Goal: Task Accomplishment & Management: Manage account settings

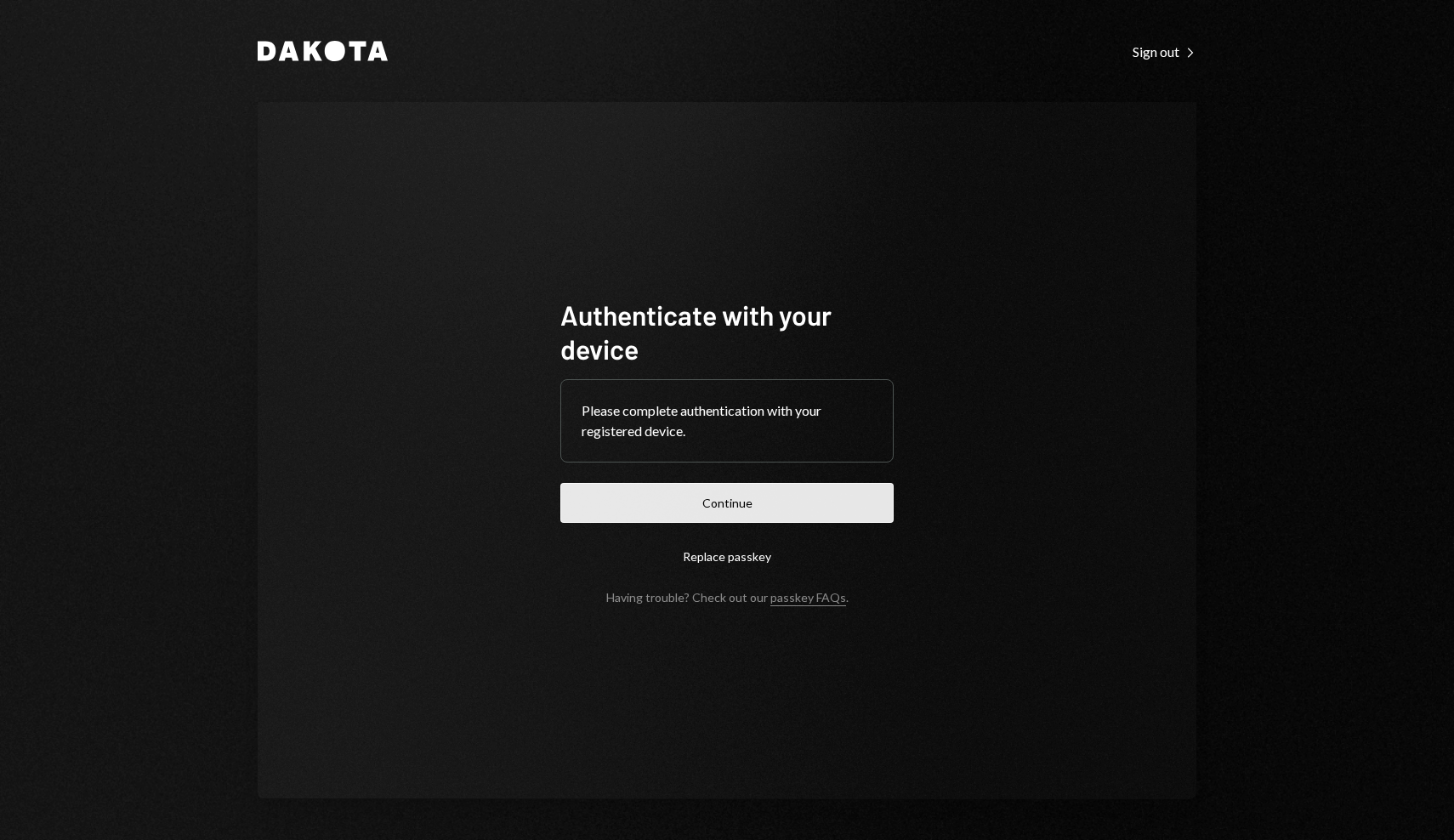
click at [682, 490] on button "Continue" at bounding box center [727, 503] width 333 height 40
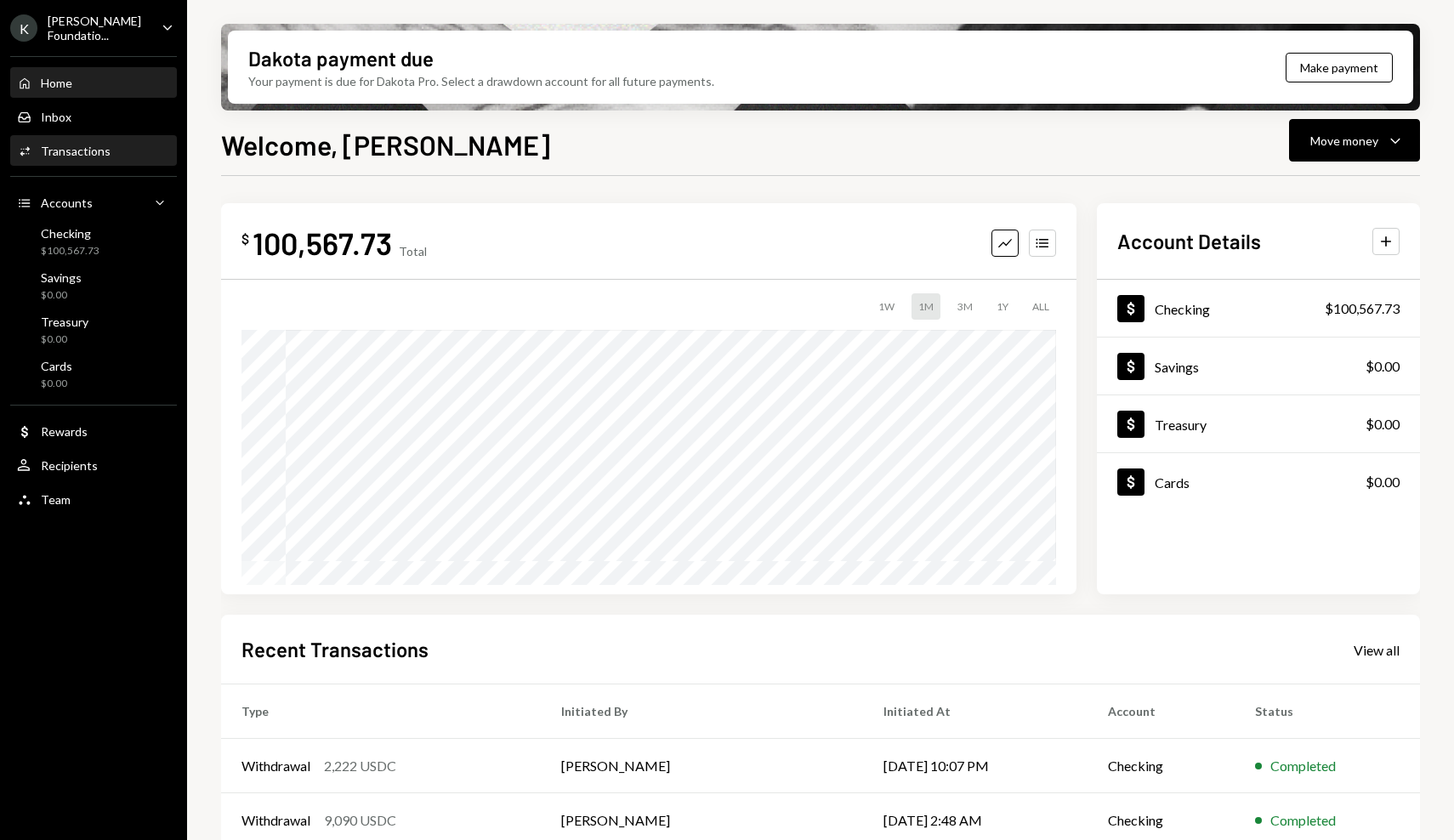
click at [148, 148] on div "Activities Transactions" at bounding box center [93, 151] width 153 height 15
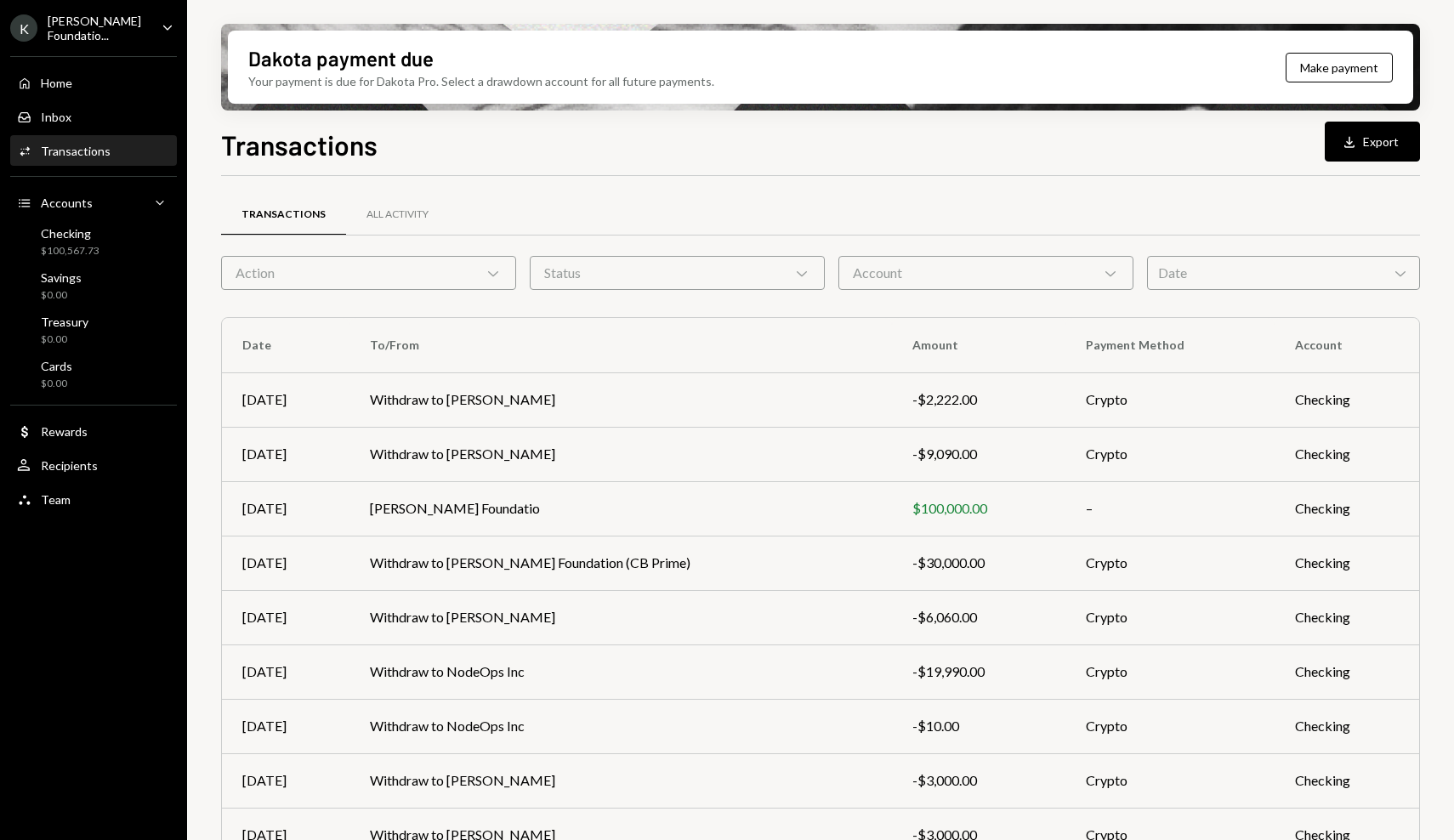
click at [1199, 278] on div "Date Chevron Down" at bounding box center [1283, 273] width 273 height 34
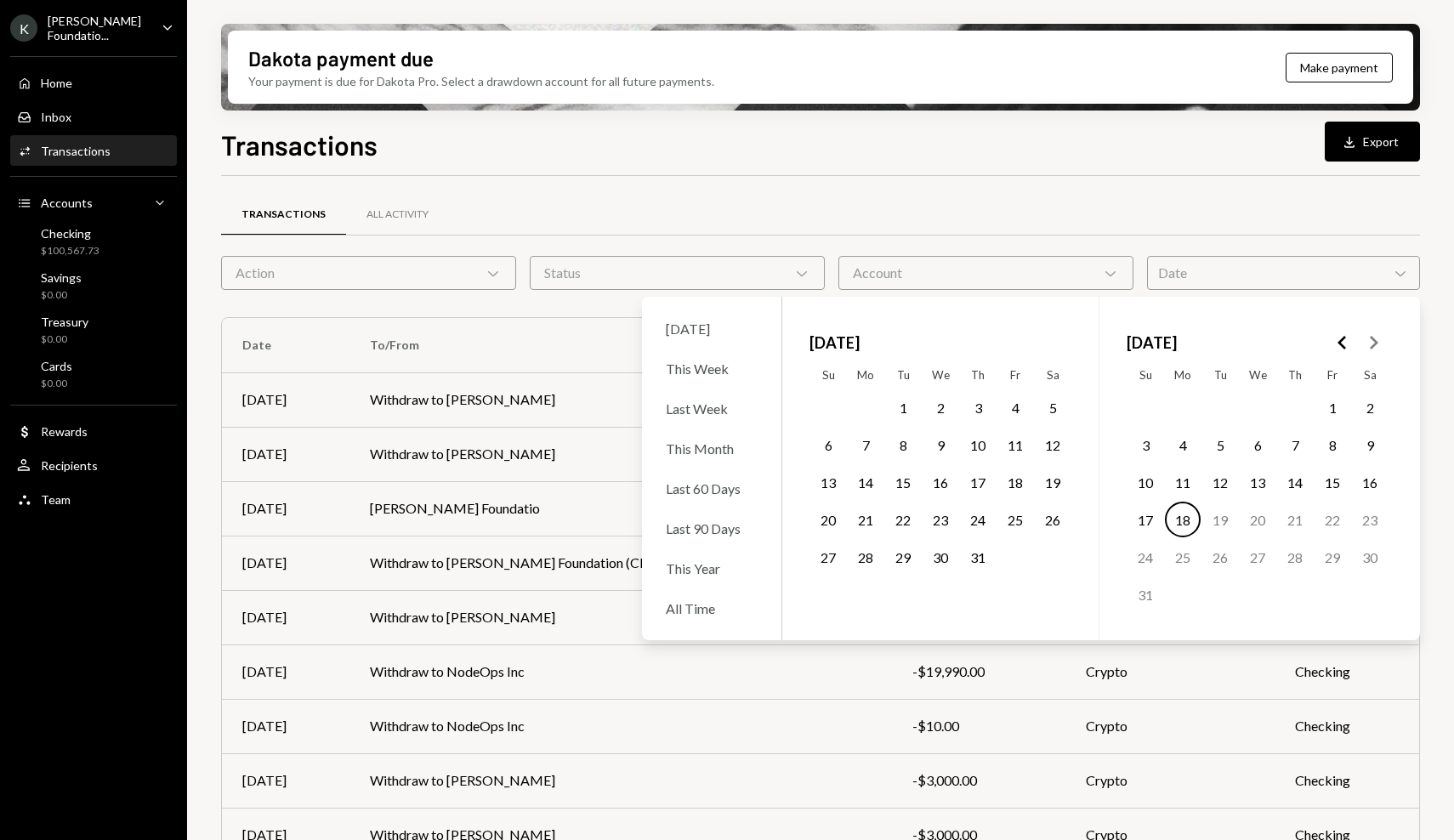
click at [1333, 344] on icon "Go to the Previous Month" at bounding box center [1342, 342] width 20 height 20
click at [980, 408] on button "1" at bounding box center [977, 407] width 35 height 35
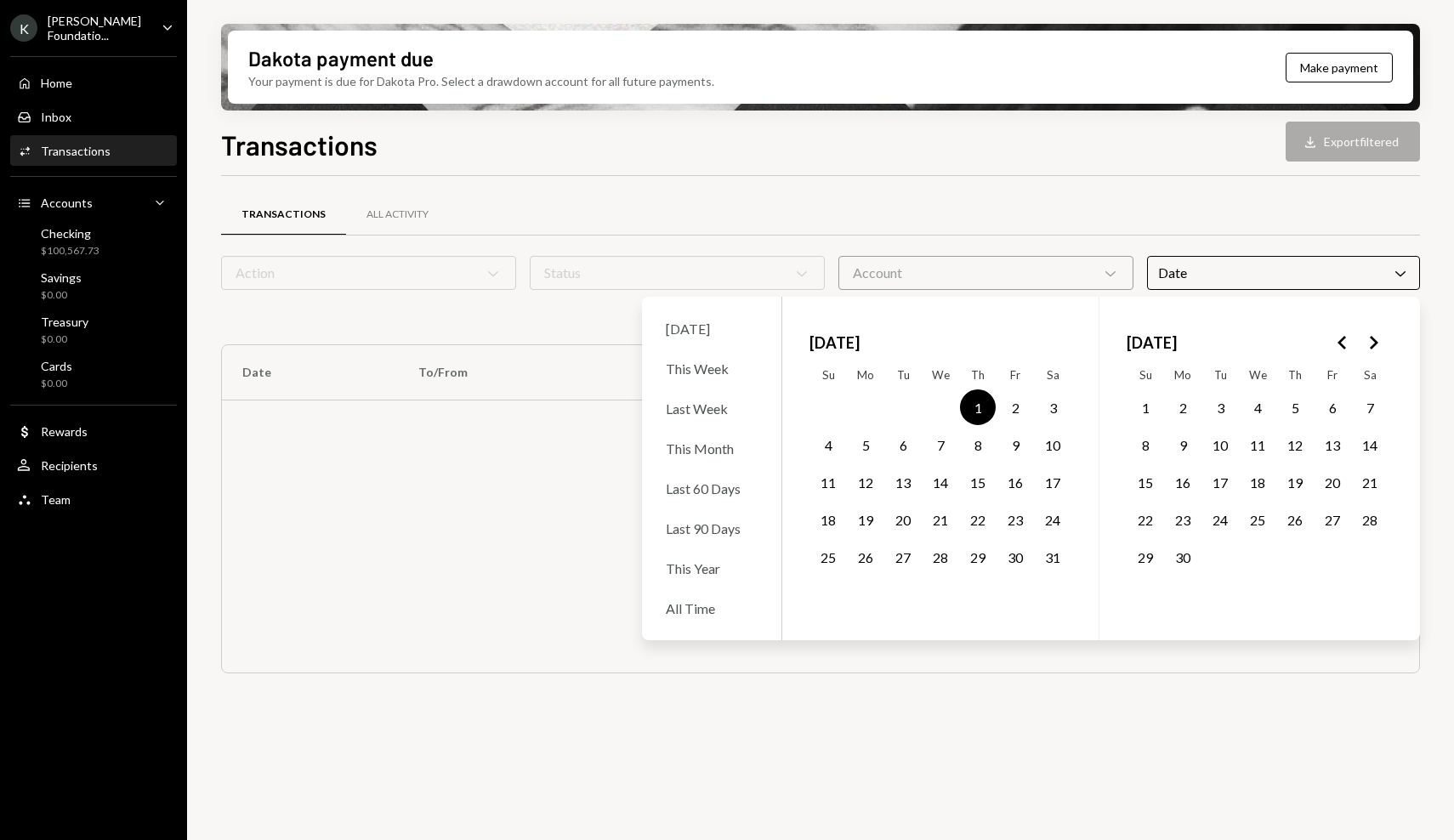
click at [1187, 563] on button "30" at bounding box center [1182, 556] width 35 height 35
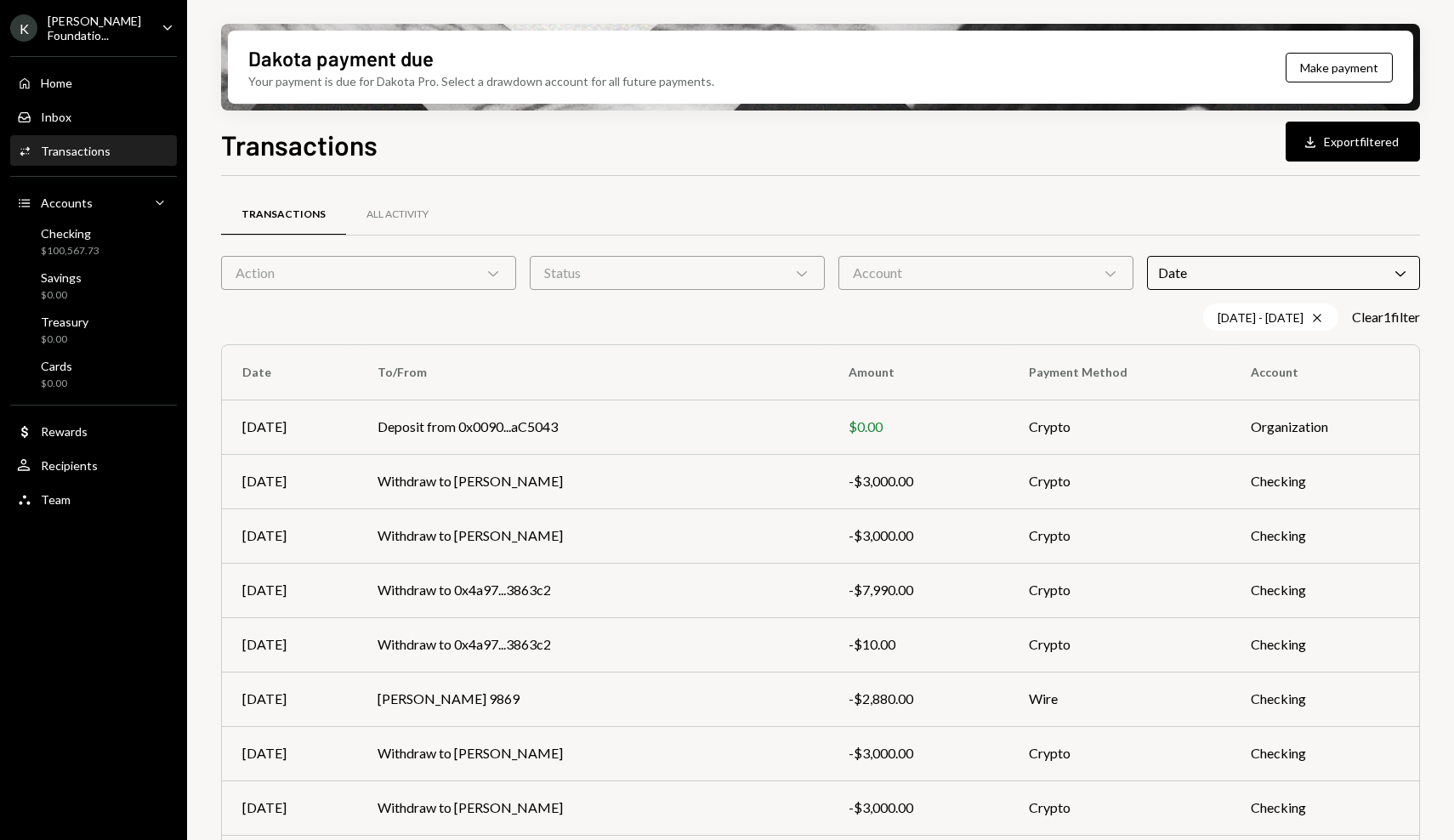
click at [1158, 200] on div "Transactions All Activity" at bounding box center [820, 215] width 1199 height 44
click at [1362, 139] on button "Download Export filtered" at bounding box center [1352, 142] width 134 height 40
click at [124, 22] on div "Karrat Foundatio..." at bounding box center [97, 28] width 100 height 29
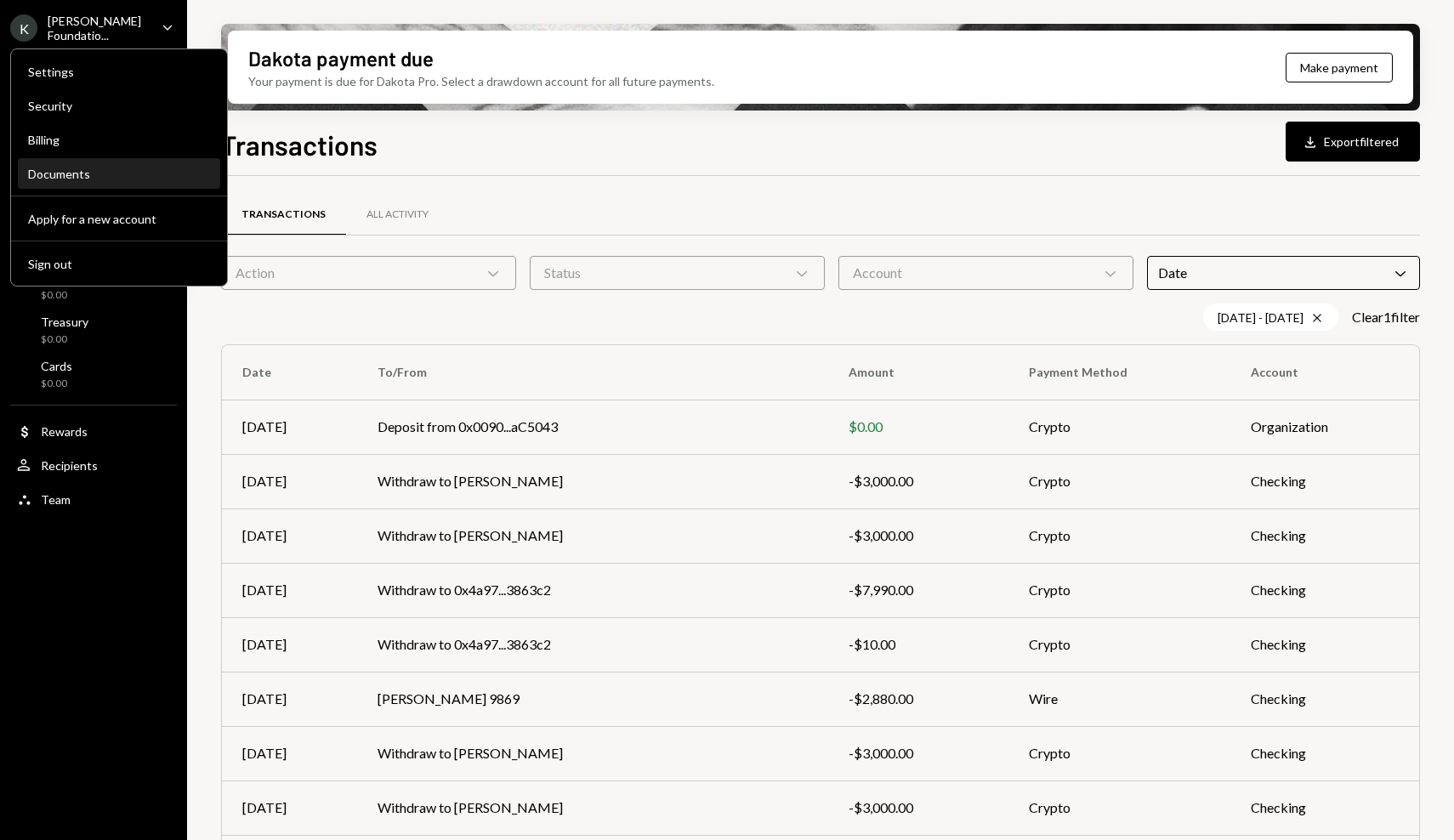
click at [123, 163] on div "Documents" at bounding box center [118, 174] width 182 height 29
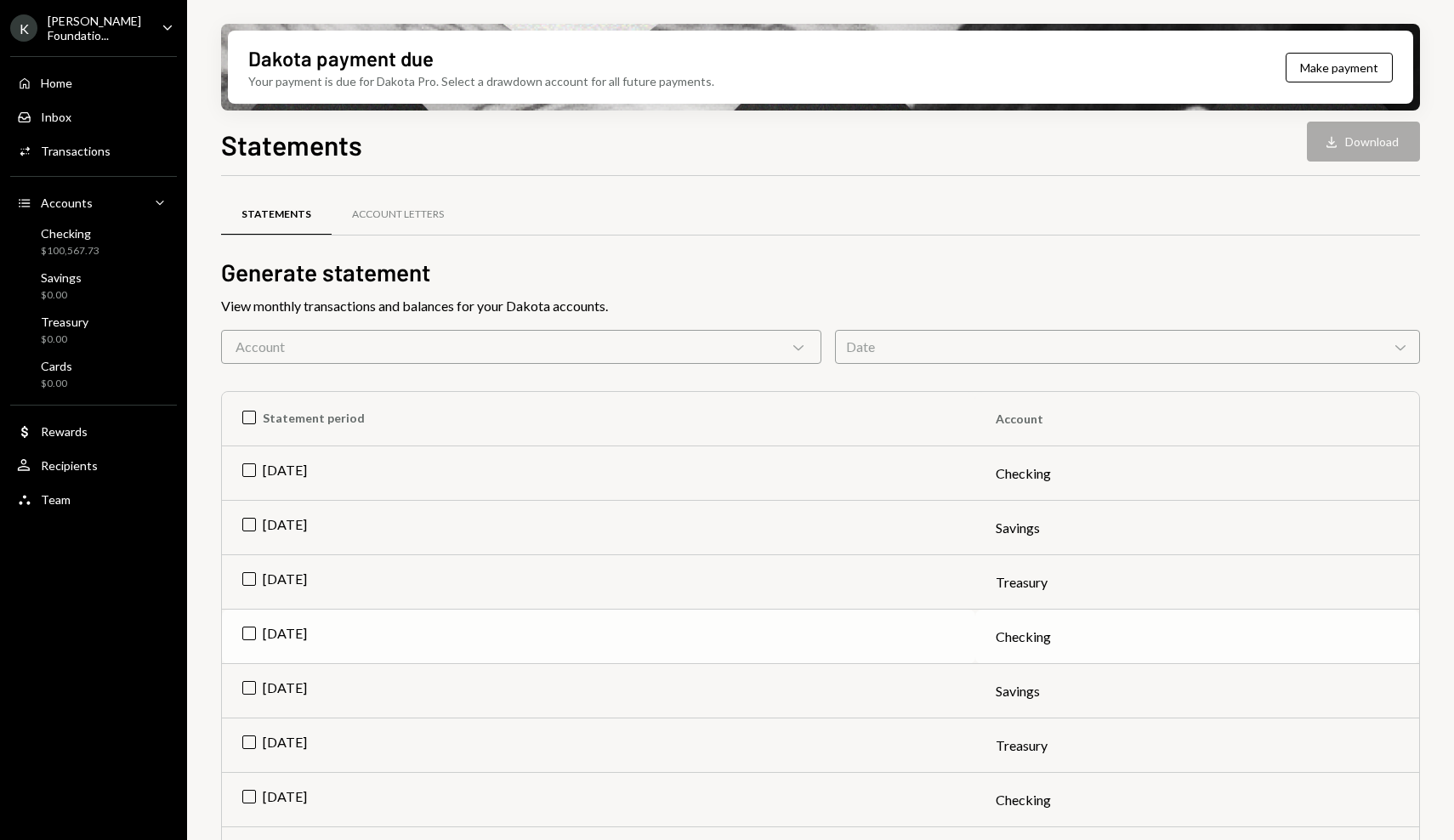
click at [483, 626] on td "Jun 2025" at bounding box center [598, 636] width 754 height 54
click at [1379, 139] on button "Download Download" at bounding box center [1363, 142] width 113 height 40
click at [152, 151] on div "Activities Transactions" at bounding box center [93, 151] width 153 height 15
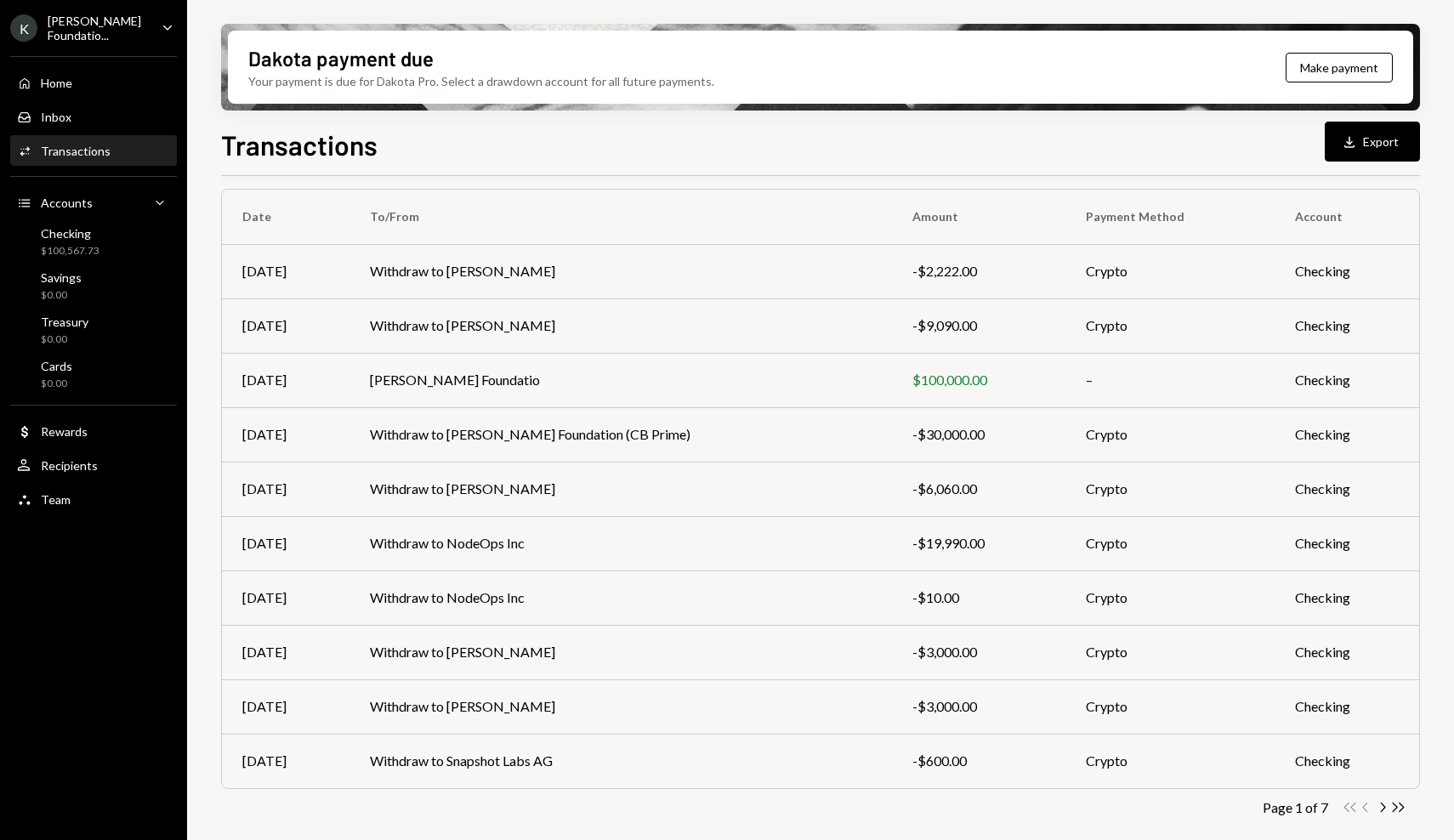
scroll to position [129, 0]
click at [1380, 805] on icon "Chevron Right" at bounding box center [1382, 807] width 16 height 16
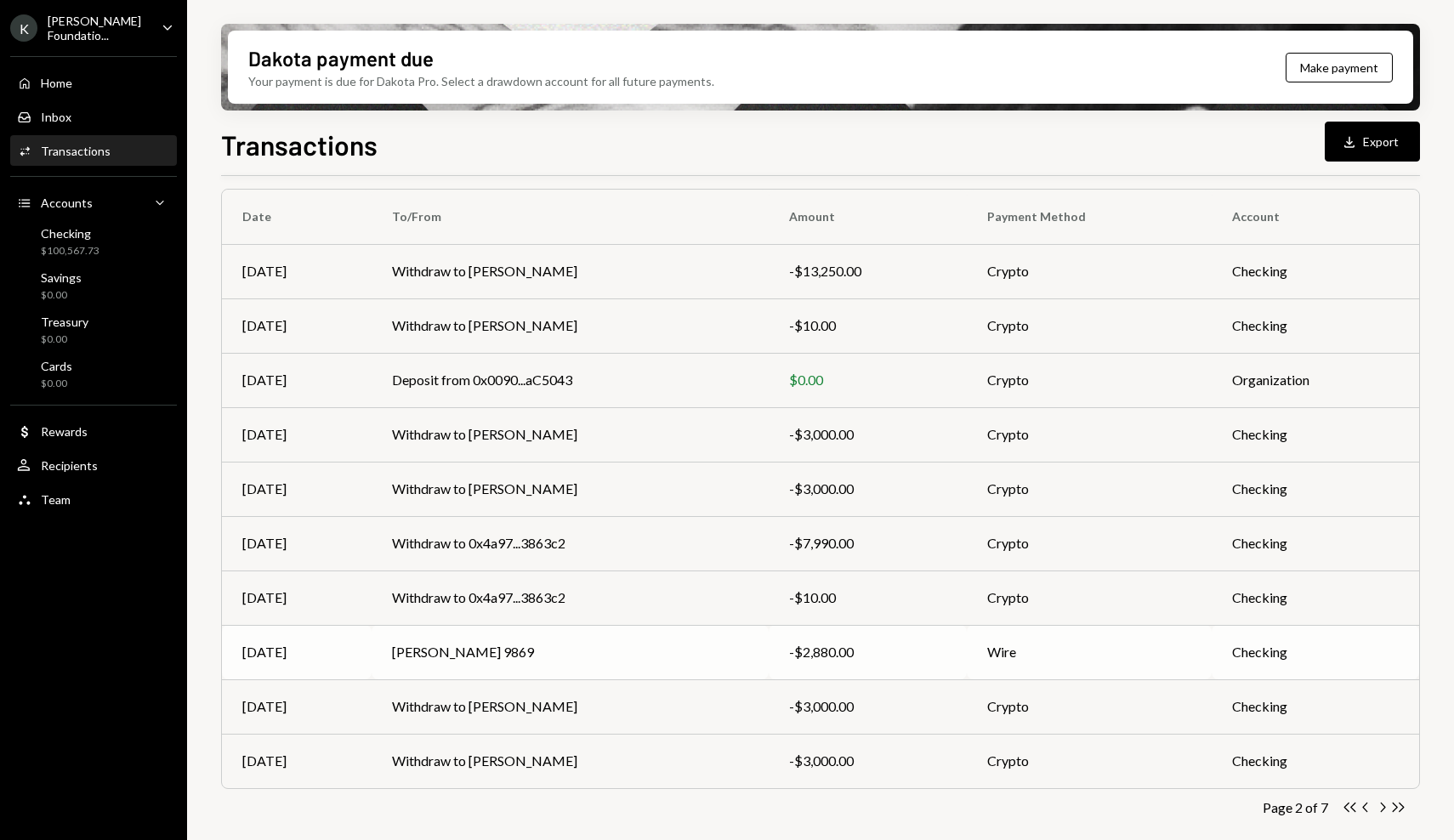
click at [510, 652] on td "Michal Bohac 9869" at bounding box center [570, 651] width 397 height 54
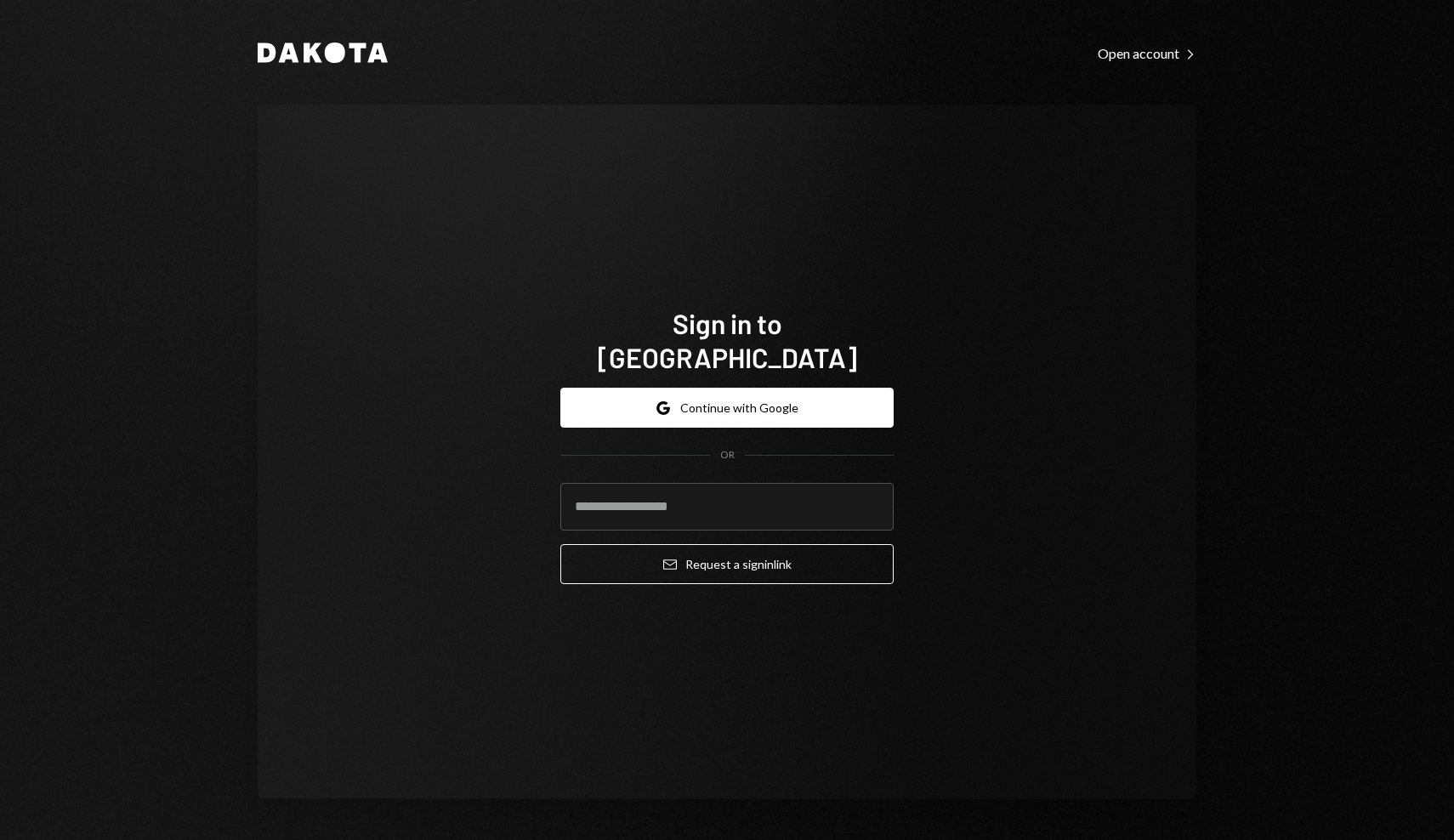
type input "**********"
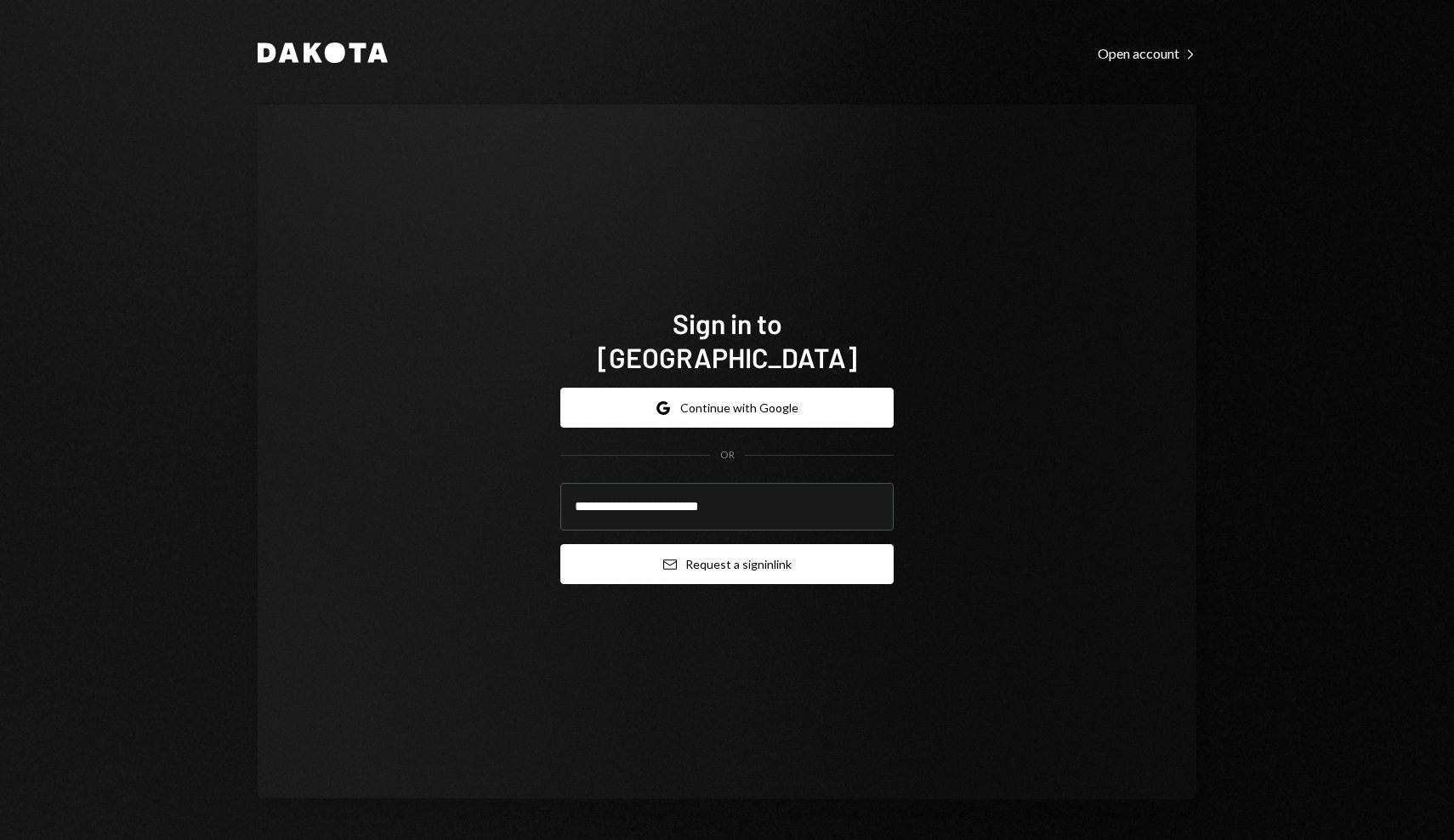
click at [795, 544] on button "Email Request a sign in link" at bounding box center [727, 564] width 333 height 40
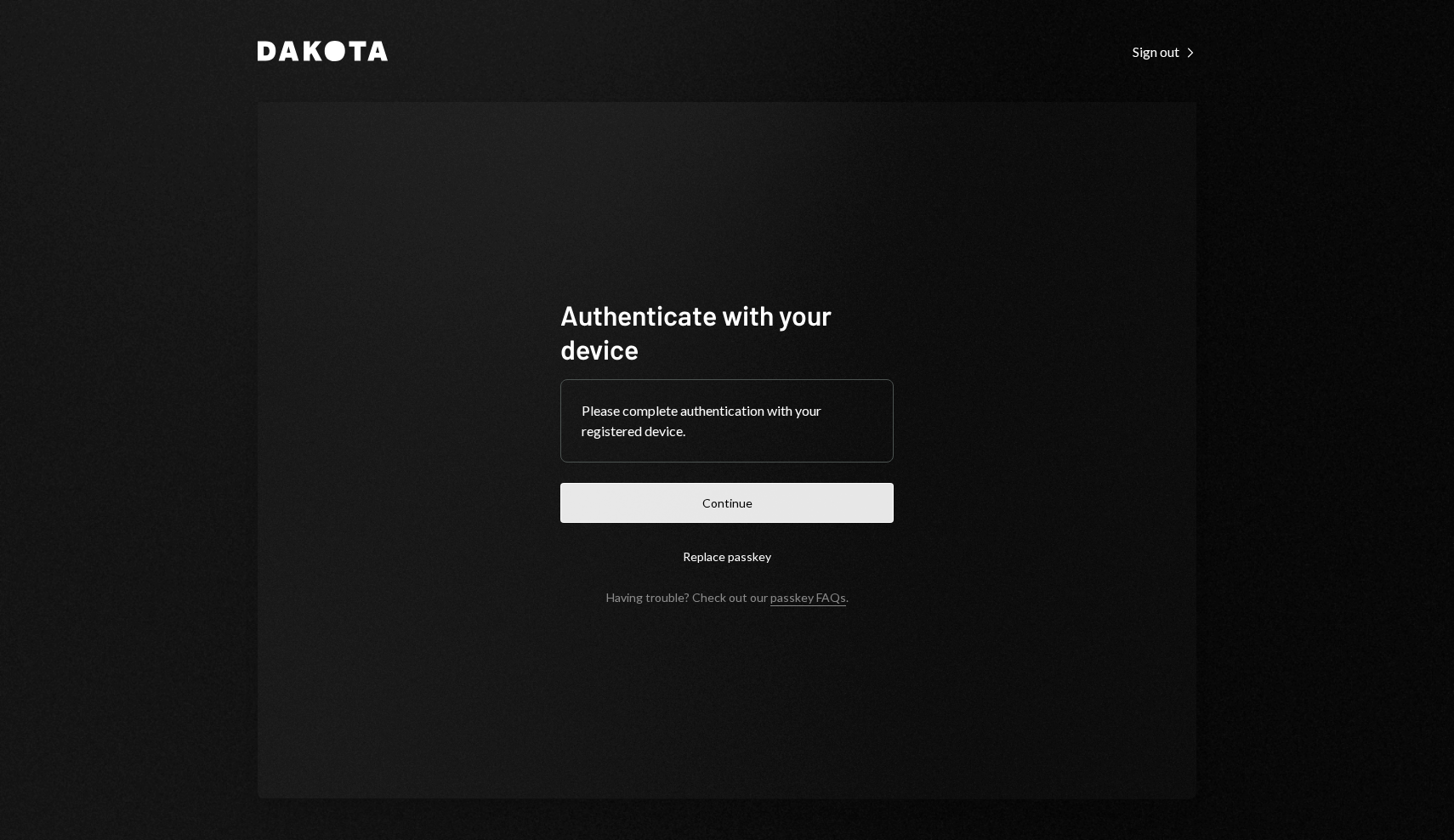
click at [786, 508] on button "Continue" at bounding box center [727, 503] width 333 height 40
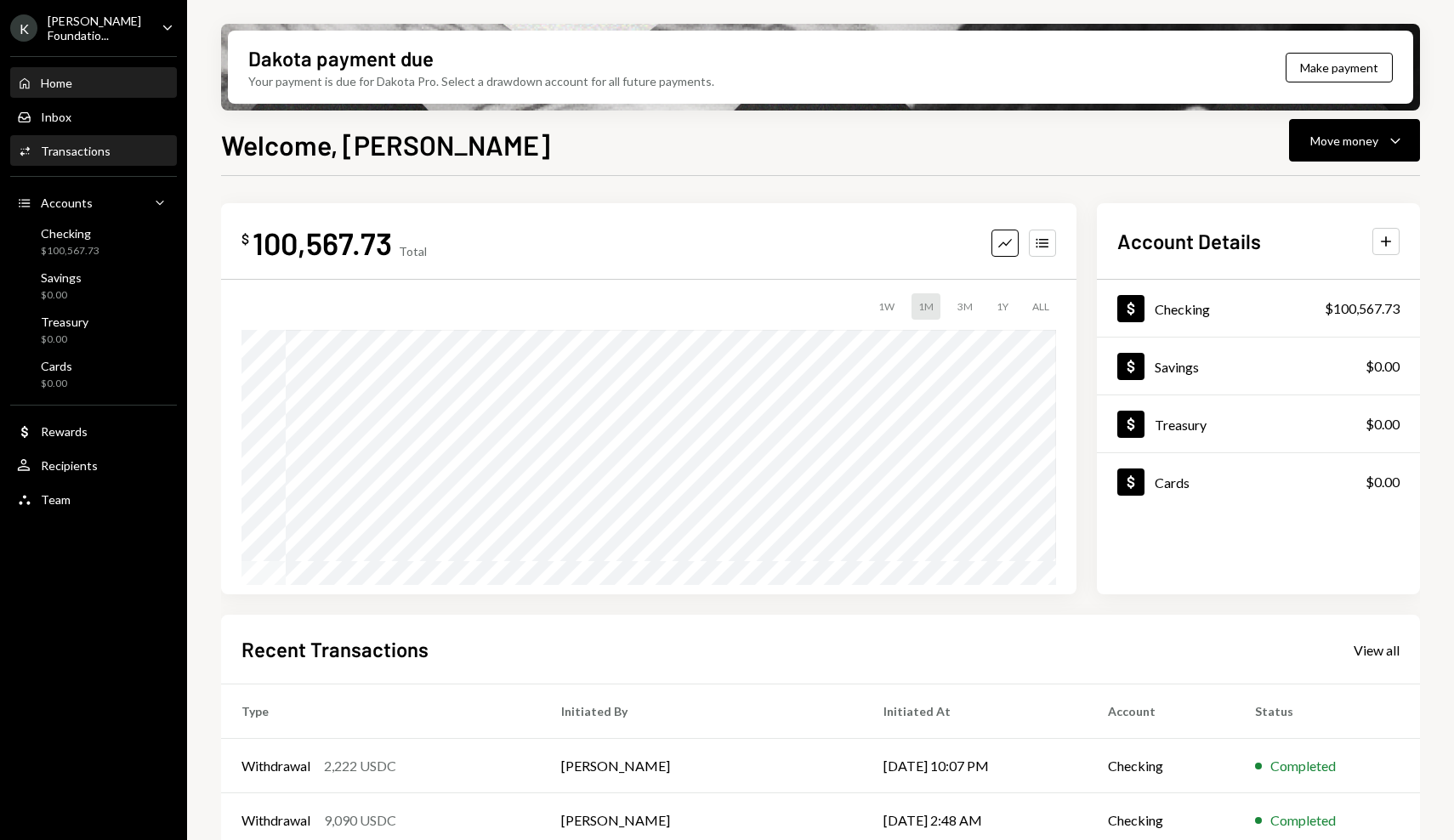
click at [138, 144] on div "Activities Transactions" at bounding box center [93, 151] width 153 height 15
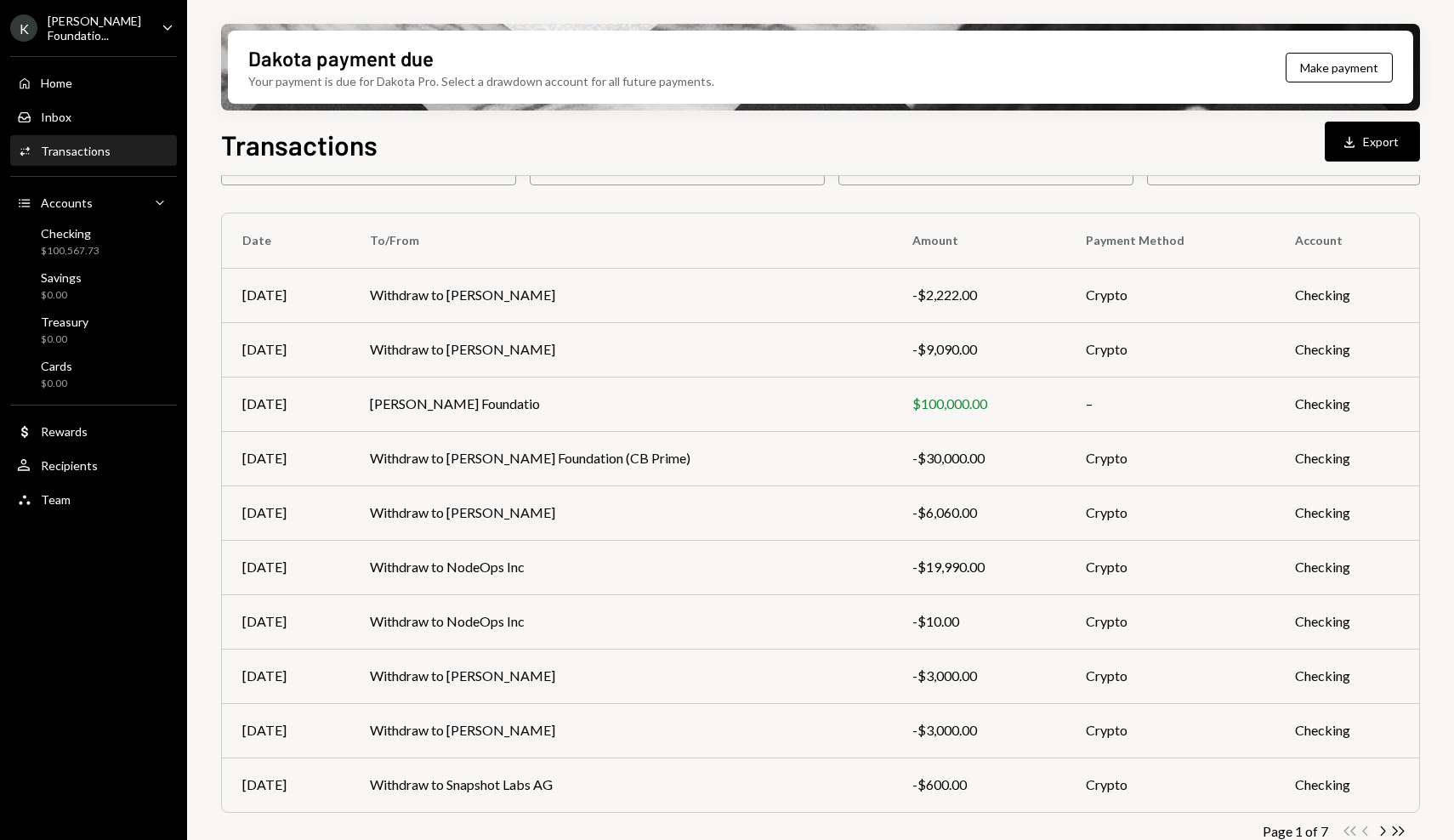
scroll to position [129, 0]
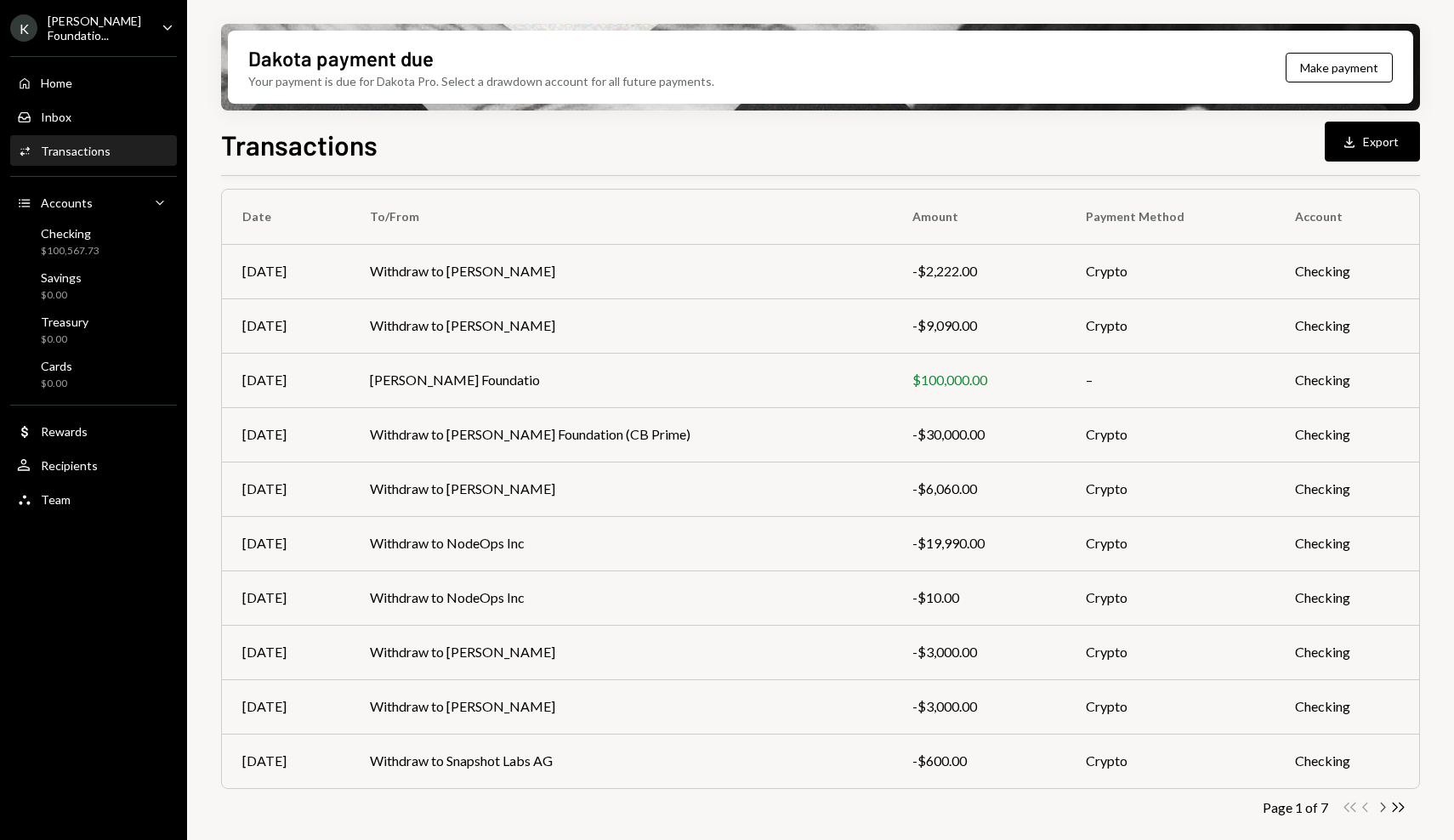
click at [1382, 807] on icon "Chevron Right" at bounding box center [1382, 807] width 16 height 16
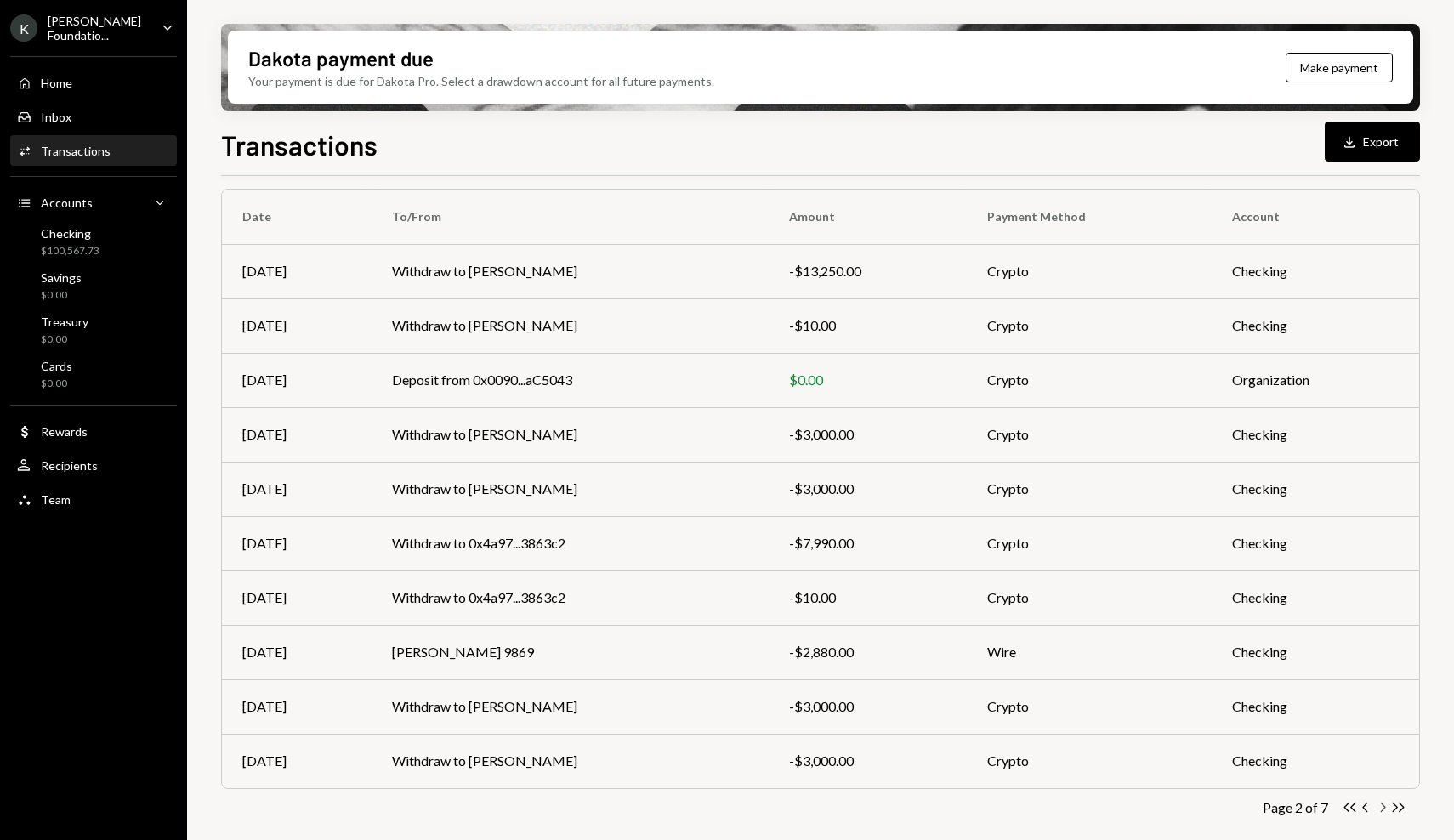
click at [1384, 810] on icon "Chevron Right" at bounding box center [1382, 807] width 16 height 16
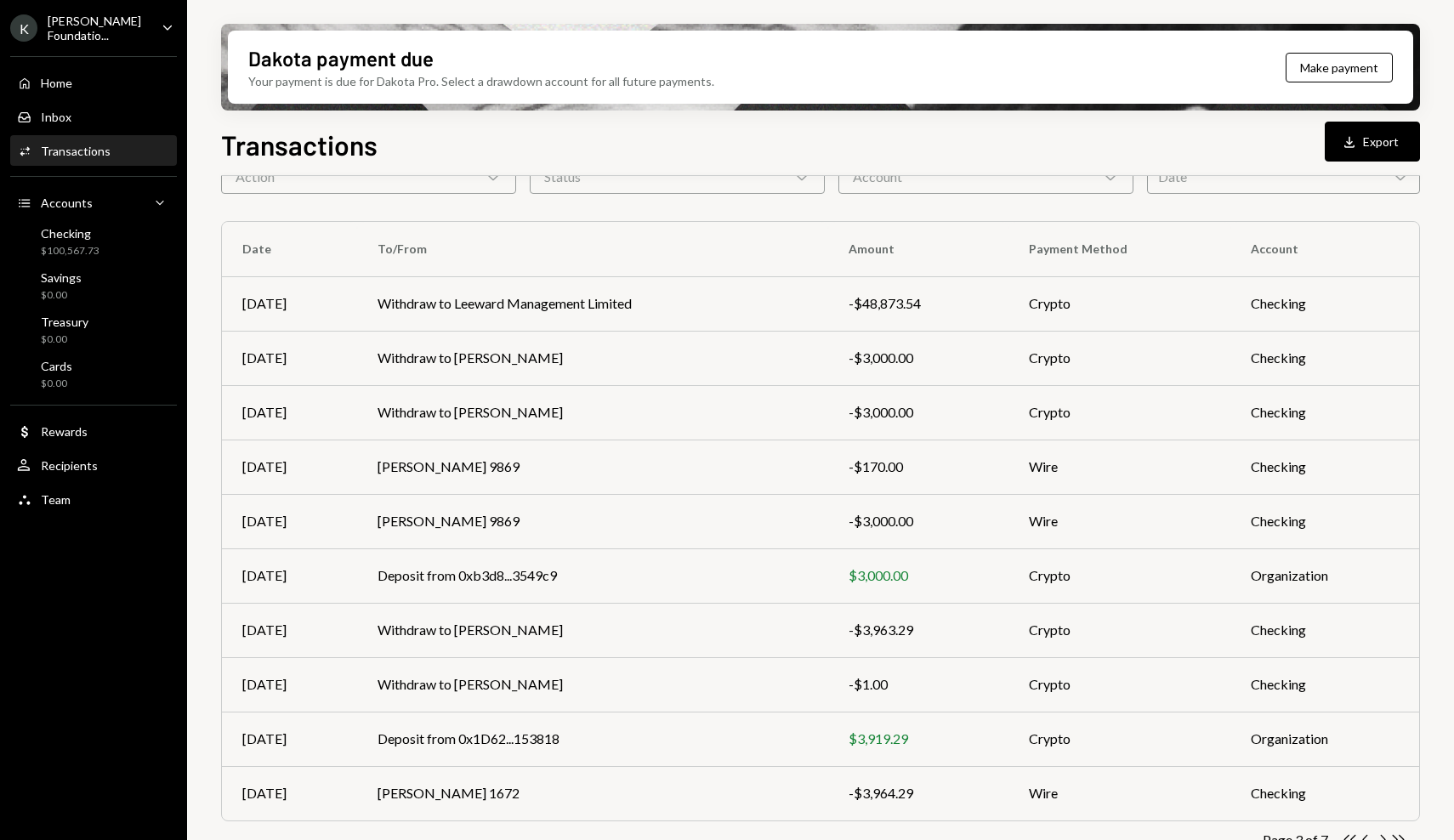
scroll to position [99, 0]
